Goal: Navigation & Orientation: Find specific page/section

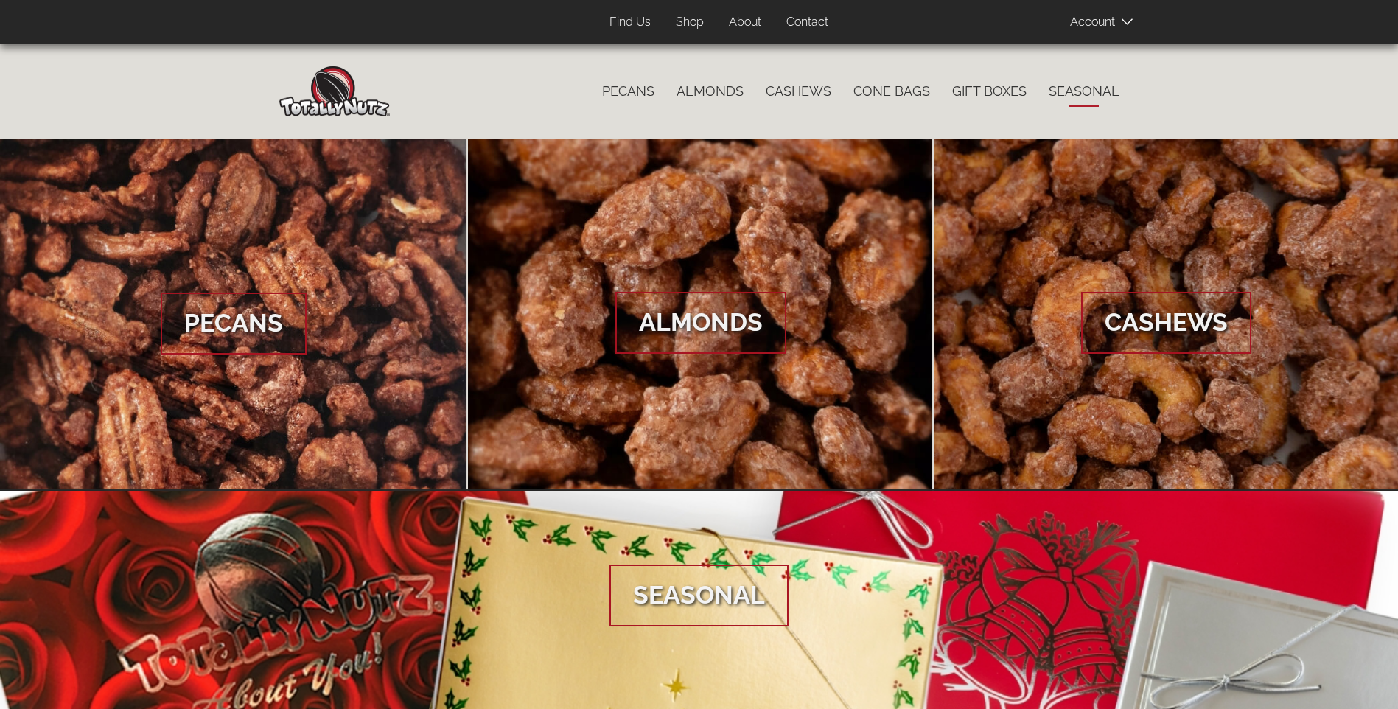
click at [1093, 88] on link "Seasonal" at bounding box center [1083, 91] width 93 height 31
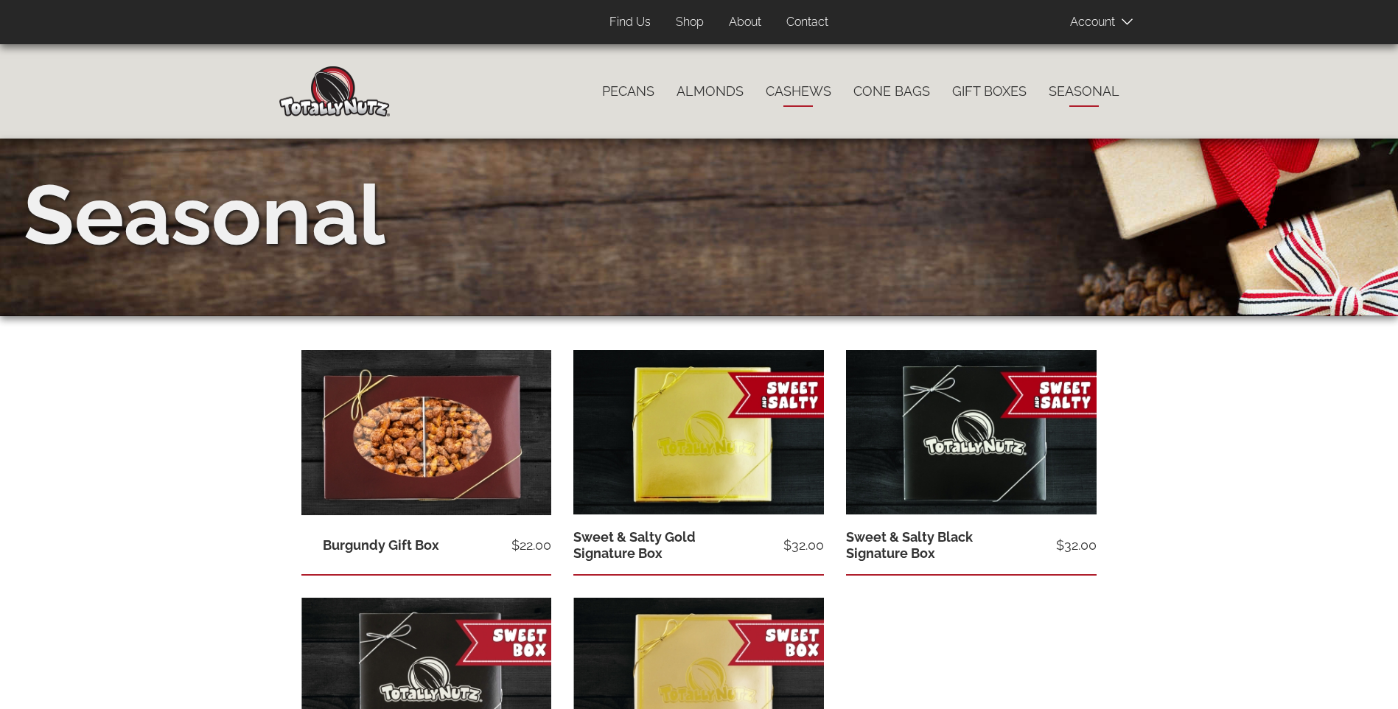
click at [795, 86] on link "Cashews" at bounding box center [798, 91] width 88 height 31
click at [902, 84] on link "Cone Bags" at bounding box center [891, 91] width 99 height 31
